Goal: Task Accomplishment & Management: Use online tool/utility

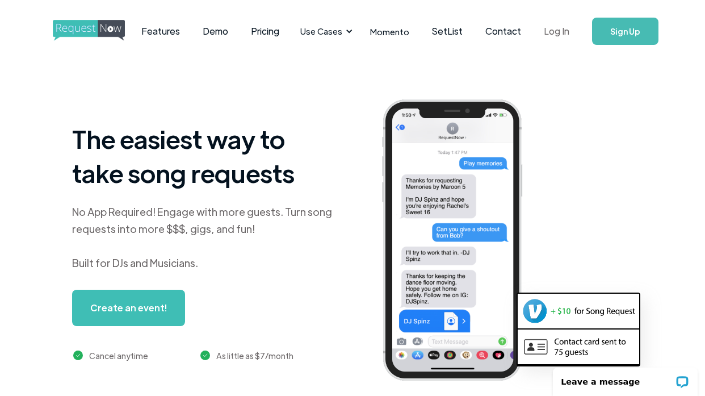
click at [556, 31] on link "Log In" at bounding box center [557, 31] width 48 height 40
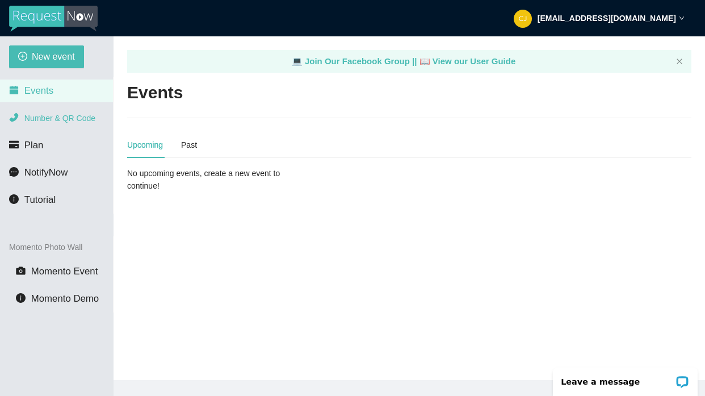
click at [55, 119] on span "Number & QR Code" at bounding box center [59, 118] width 71 height 9
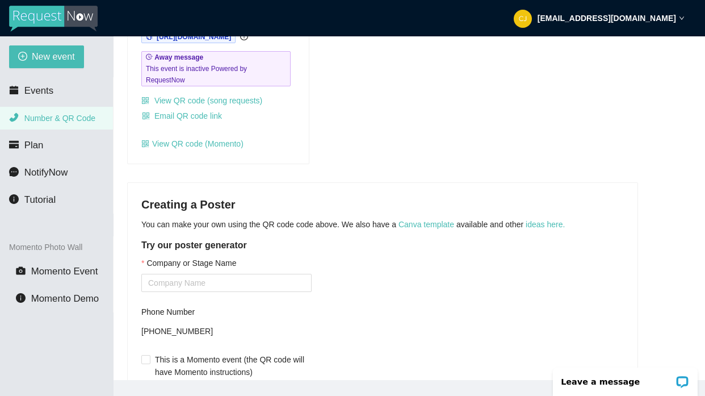
scroll to position [153, 0]
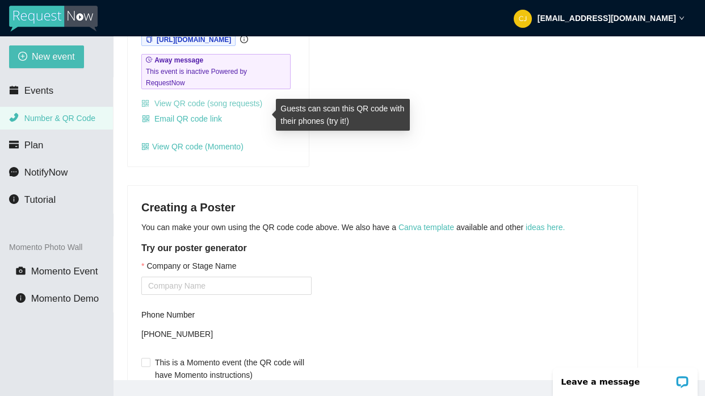
click at [225, 108] on link "View QR code (song requests)" at bounding box center [201, 103] width 121 height 9
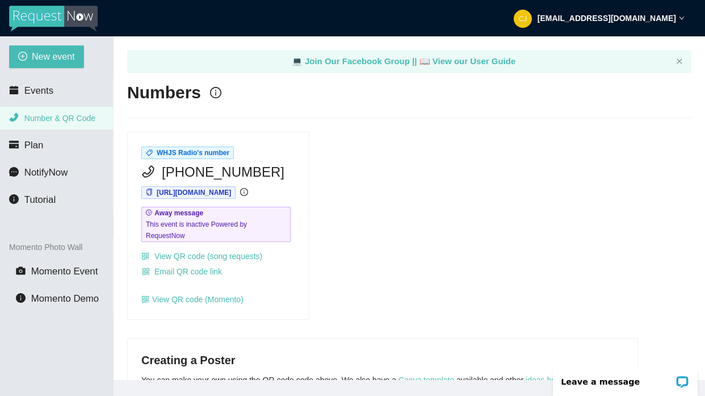
scroll to position [0, 0]
